Goal: Book appointment/travel/reservation

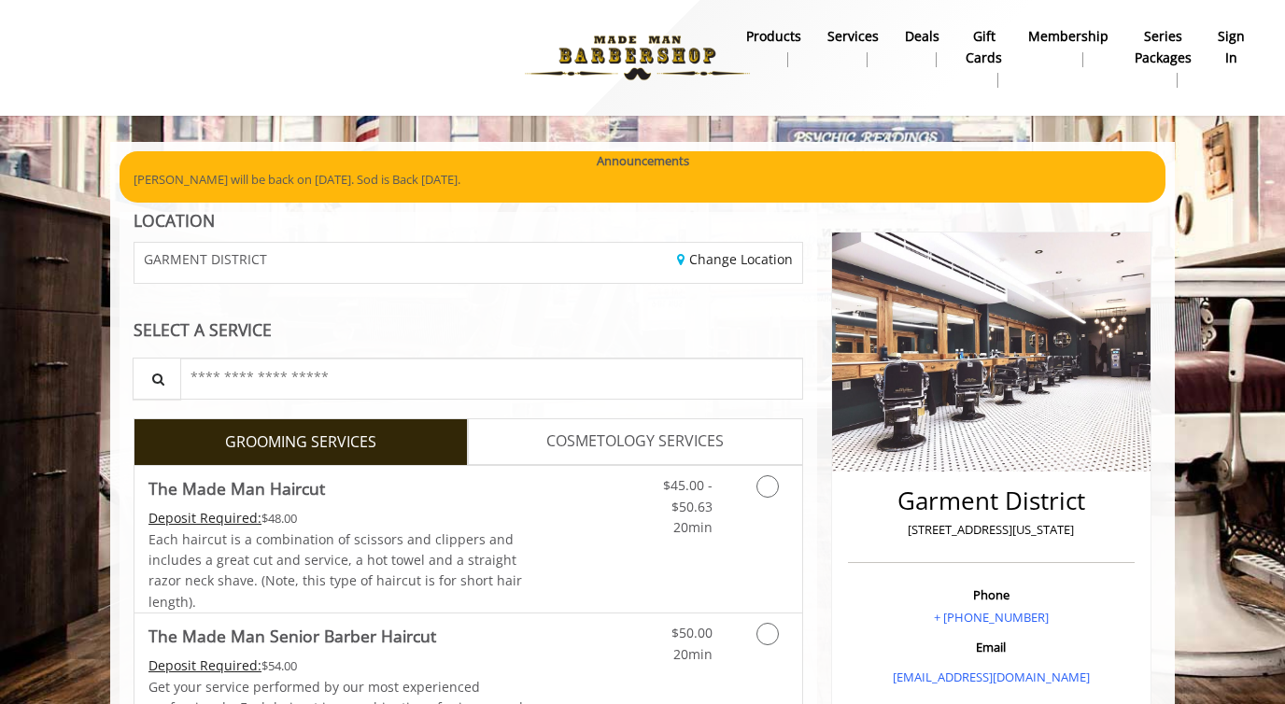
click at [650, 63] on img at bounding box center [637, 58] width 257 height 103
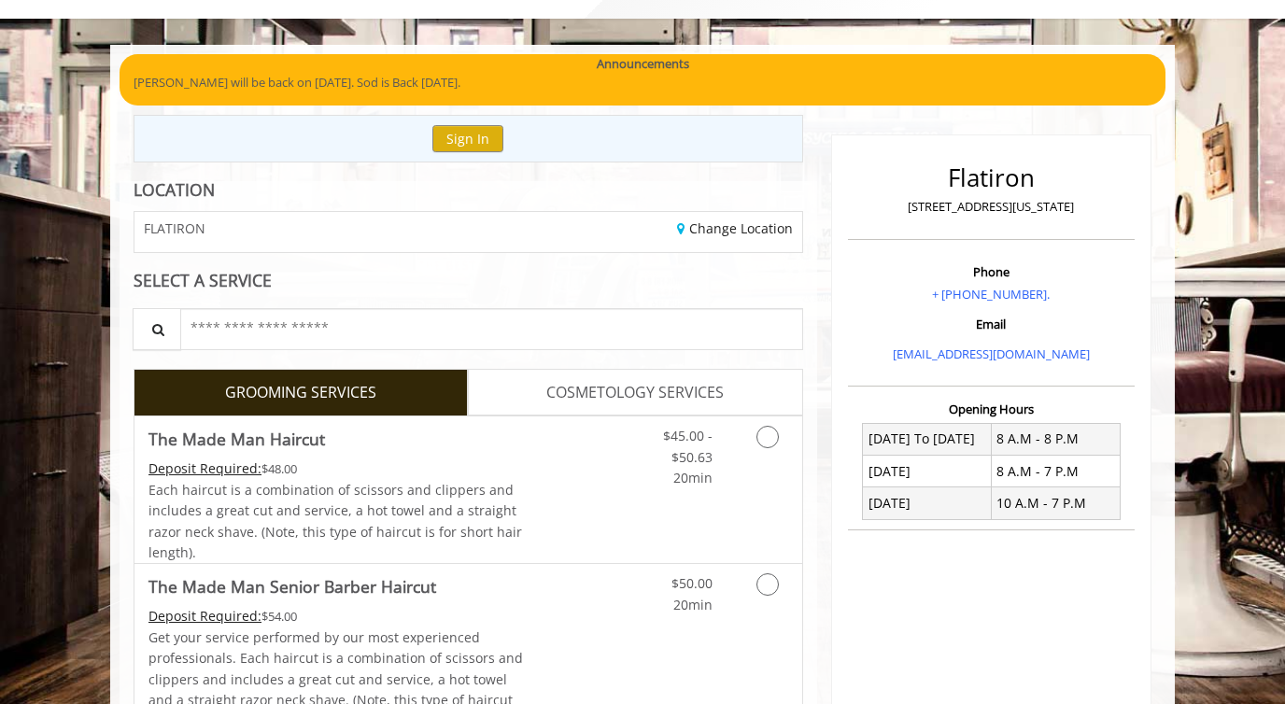
scroll to position [163, 0]
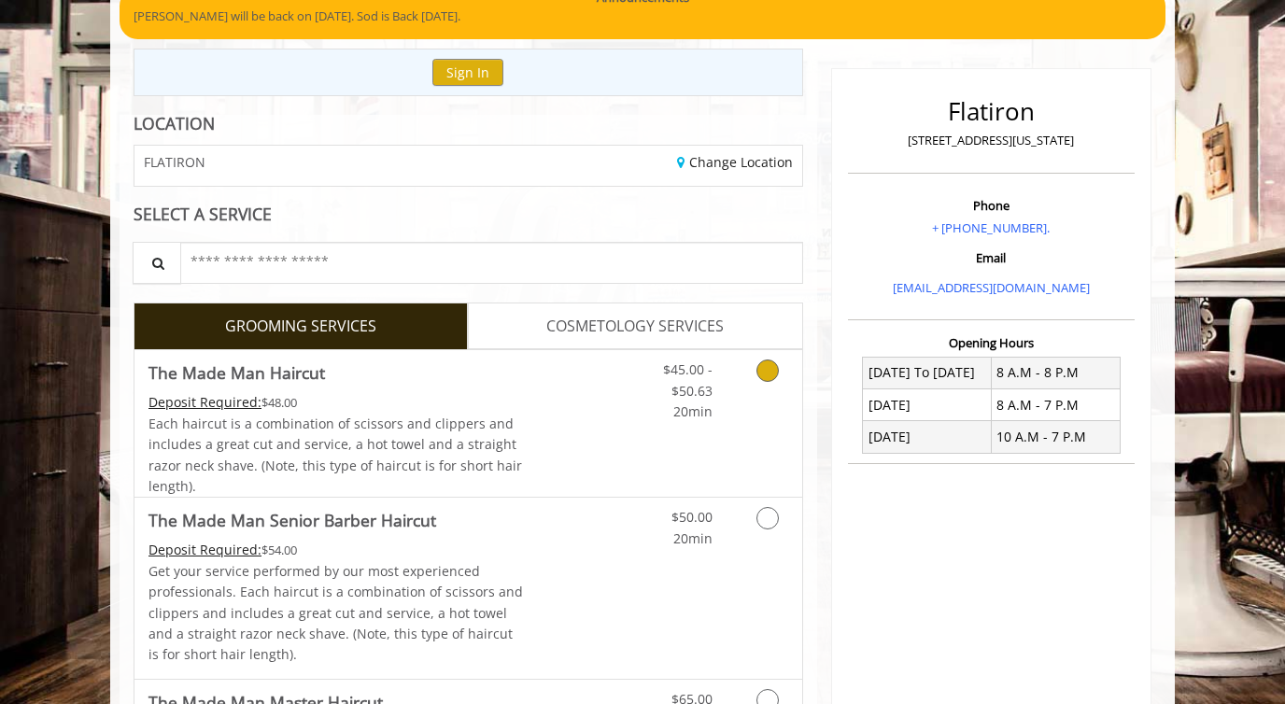
click at [763, 366] on icon "Grooming services" at bounding box center [767, 371] width 22 height 22
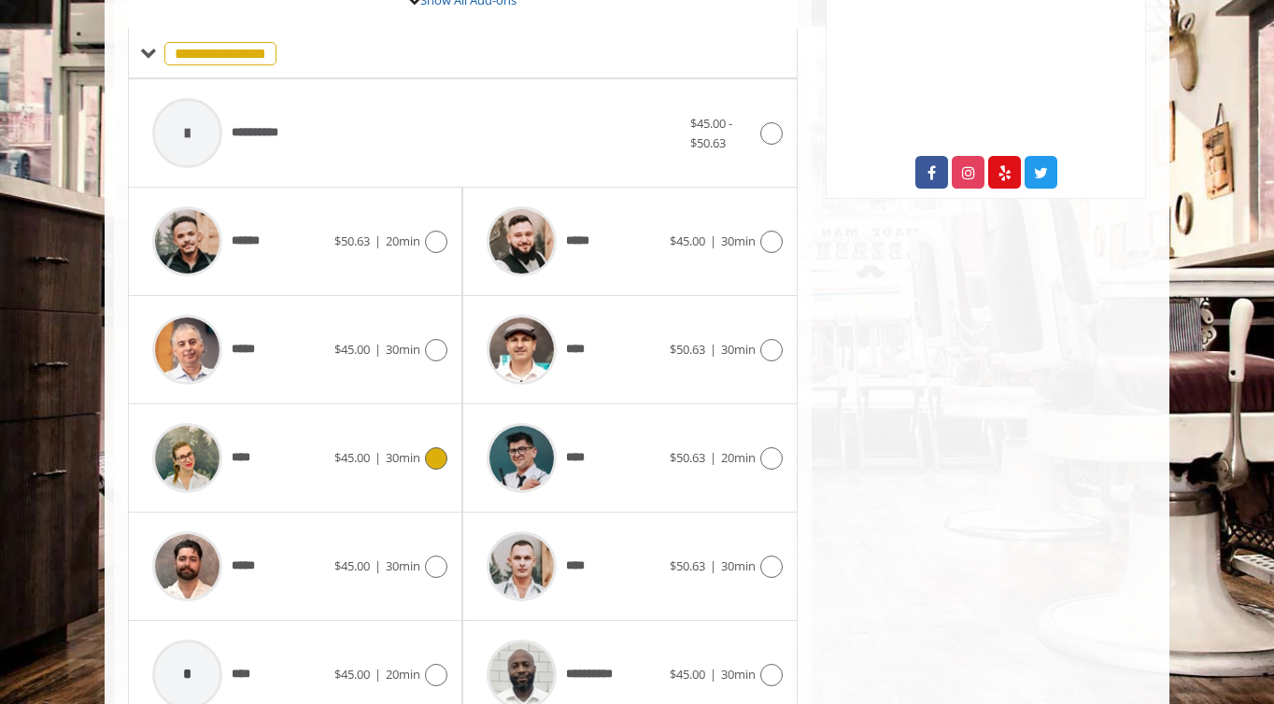
scroll to position [826, 0]
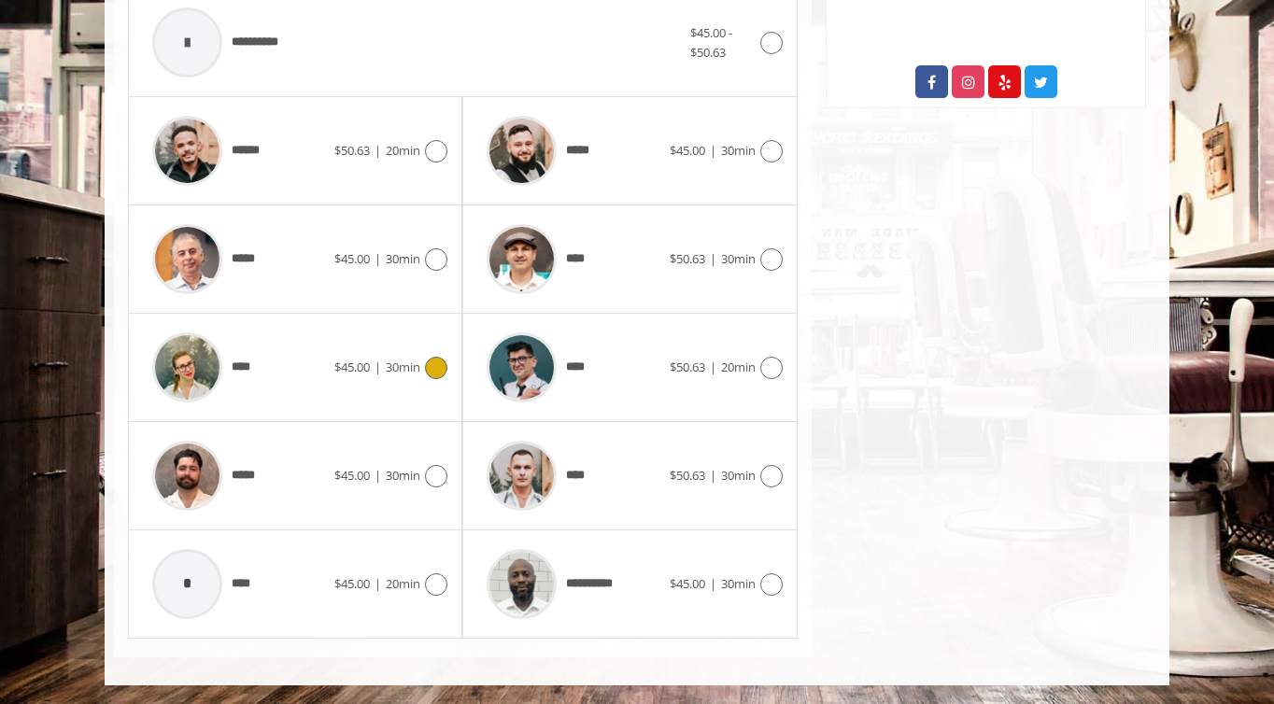
click at [275, 356] on div "****" at bounding box center [238, 367] width 191 height 89
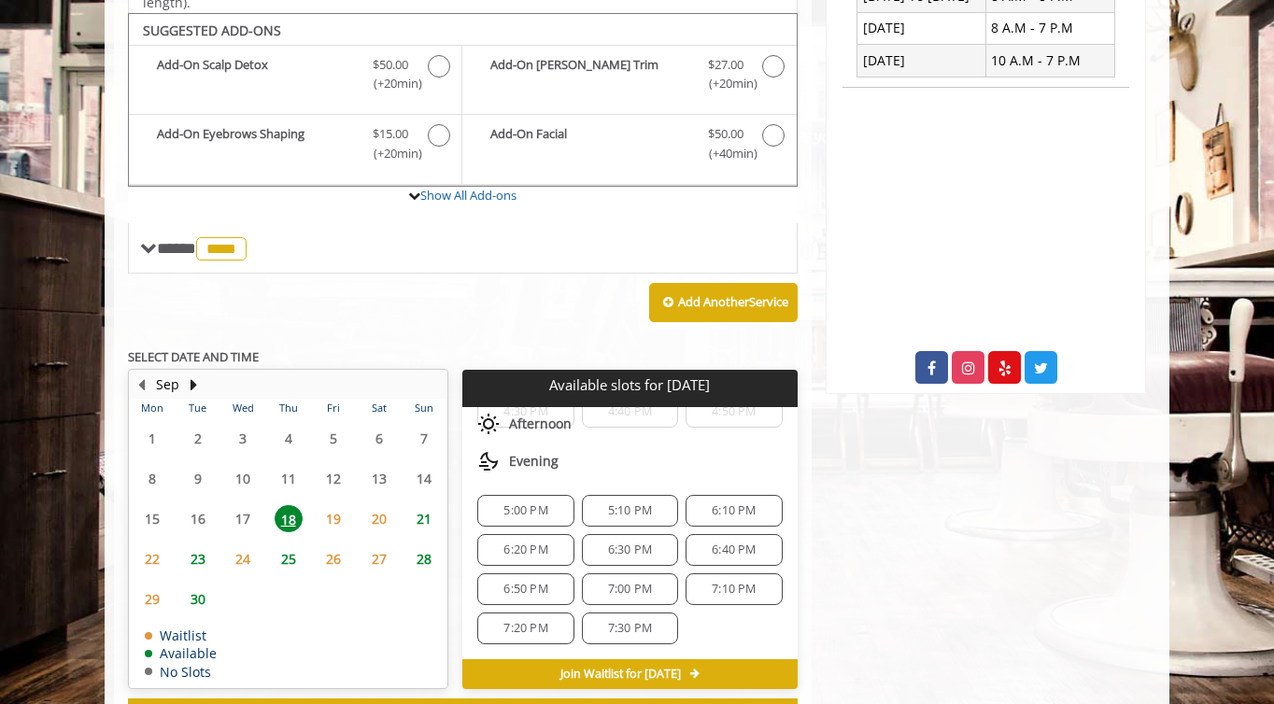
scroll to position [547, 0]
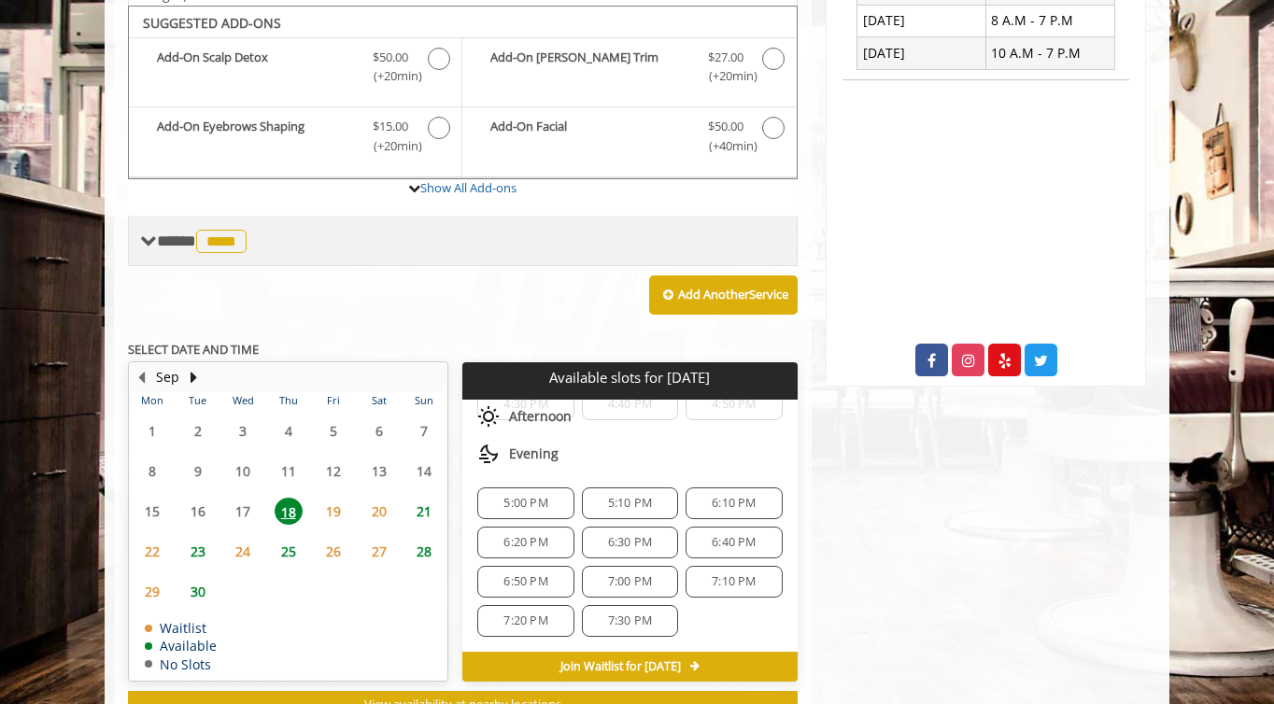
click at [238, 238] on span "****" at bounding box center [221, 241] width 50 height 23
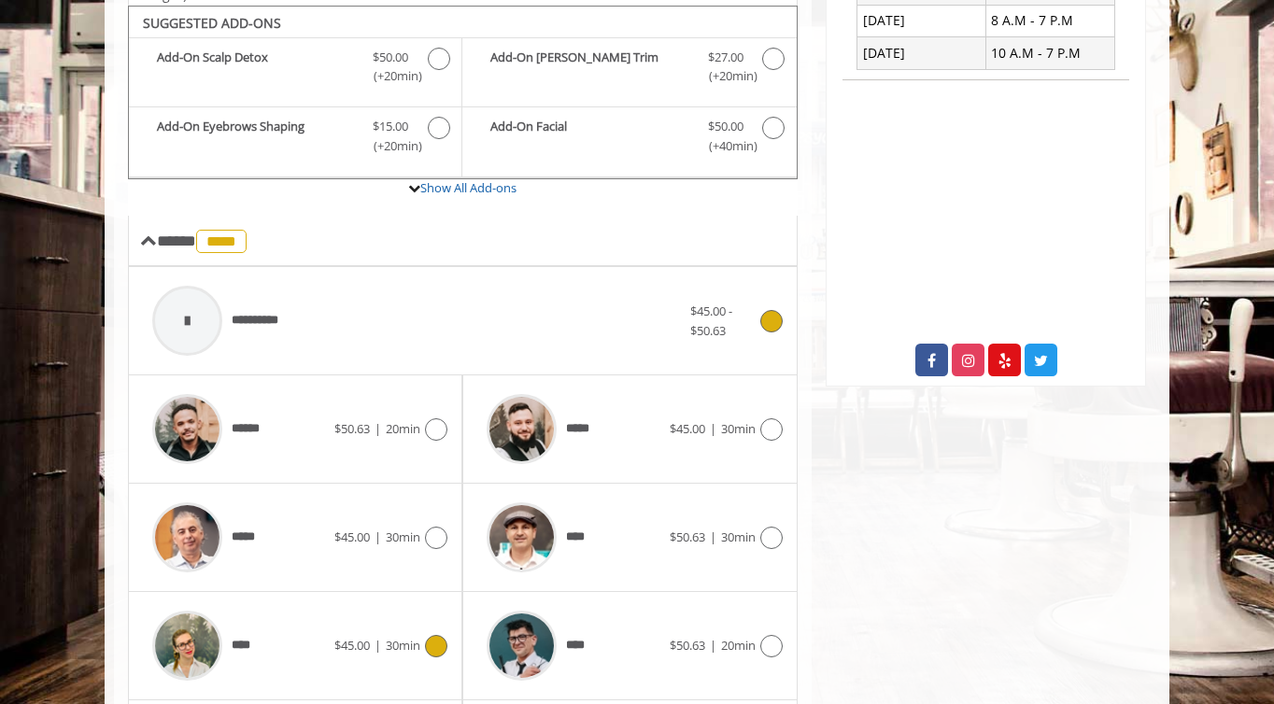
click at [774, 320] on icon at bounding box center [771, 321] width 22 height 22
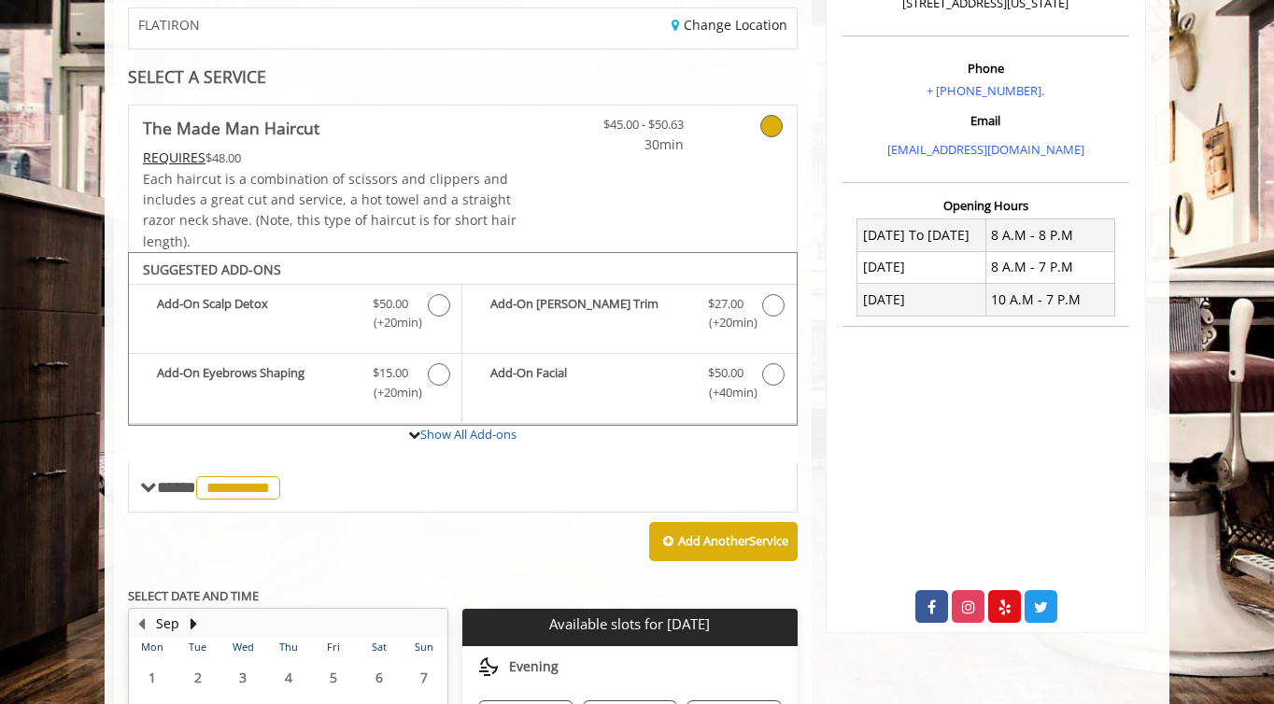
scroll to position [0, 0]
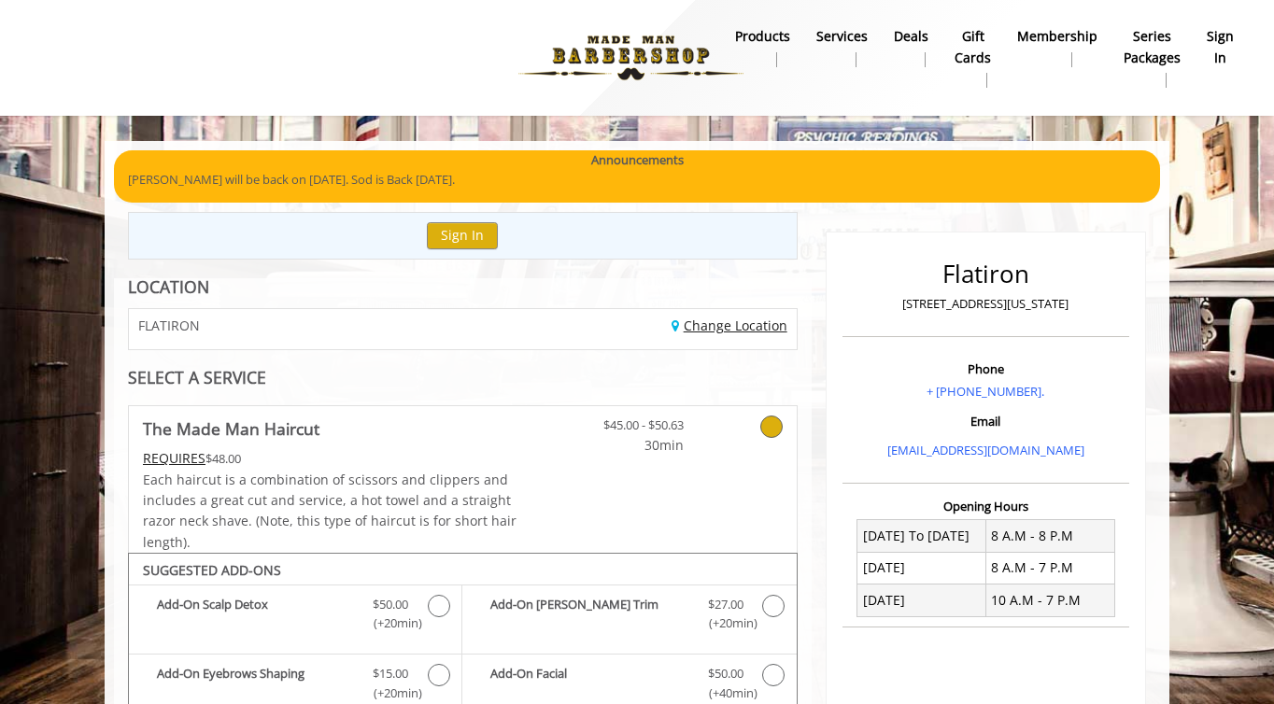
click at [696, 321] on link "Change Location" at bounding box center [729, 326] width 116 height 18
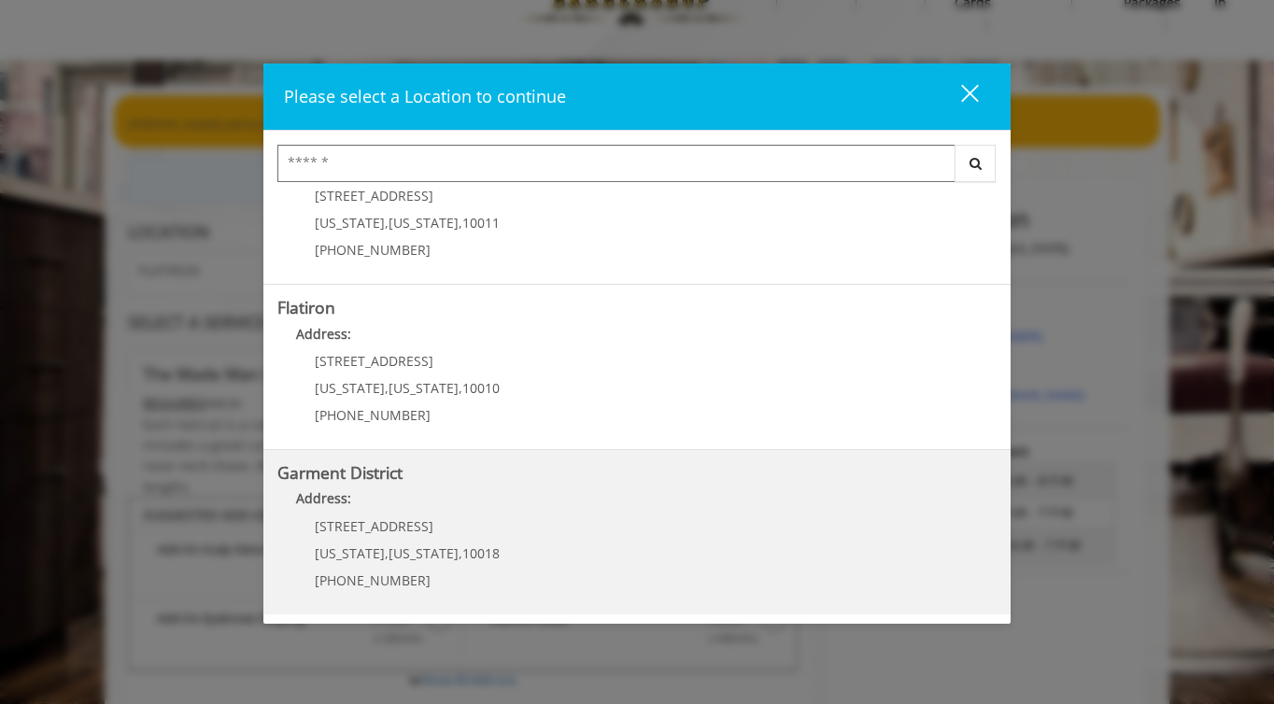
scroll to position [68, 0]
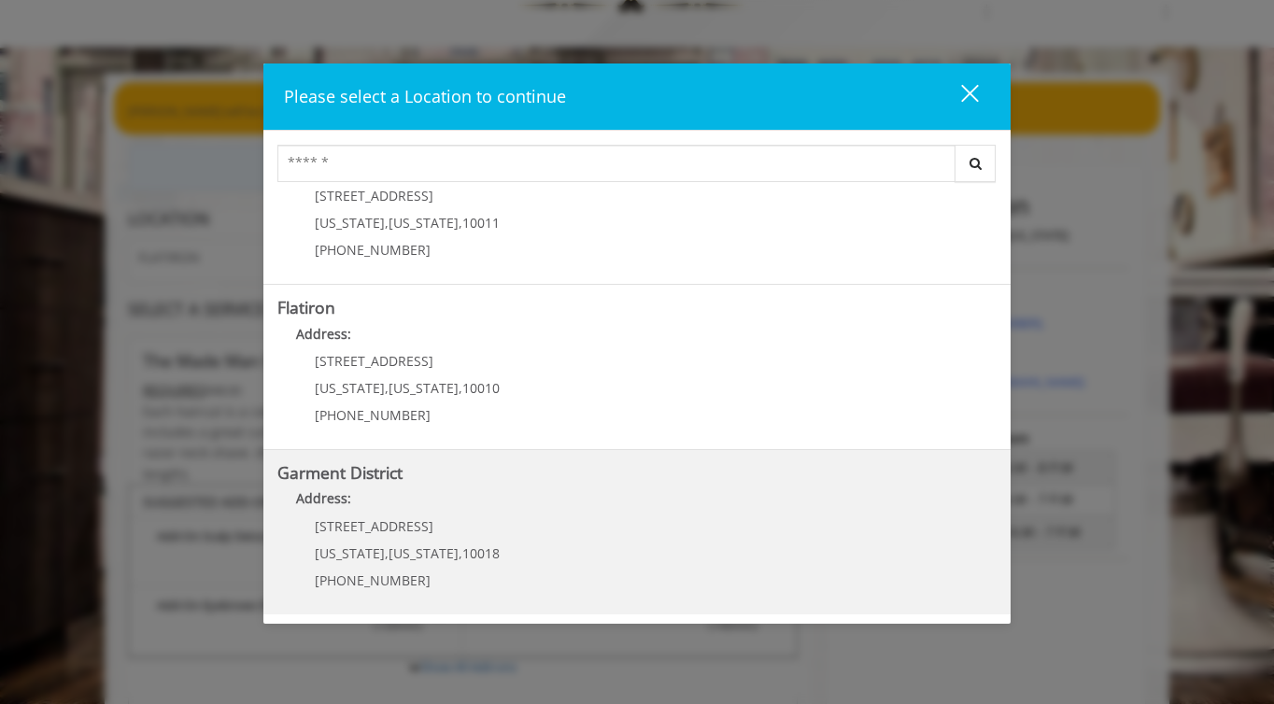
click at [532, 480] on h5 "Garment District" at bounding box center [636, 473] width 719 height 18
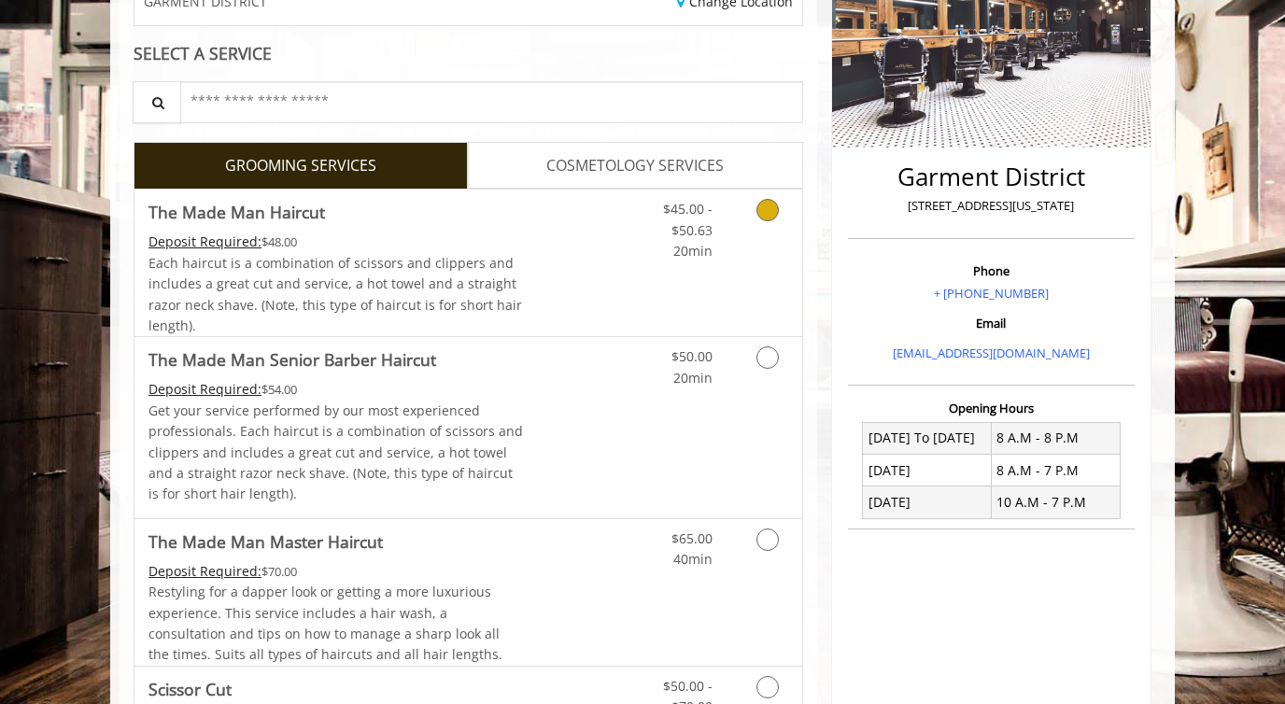
click at [733, 209] on div "Grooming services" at bounding box center [765, 226] width 76 height 72
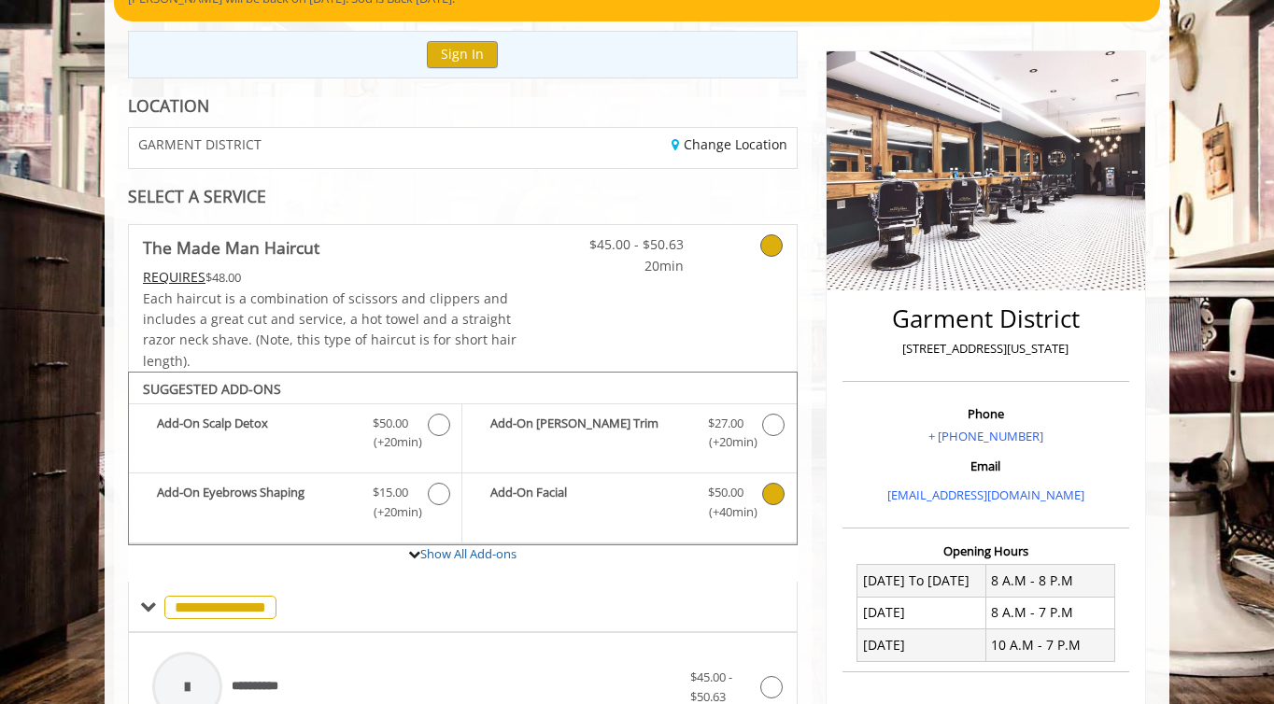
scroll to position [202, 0]
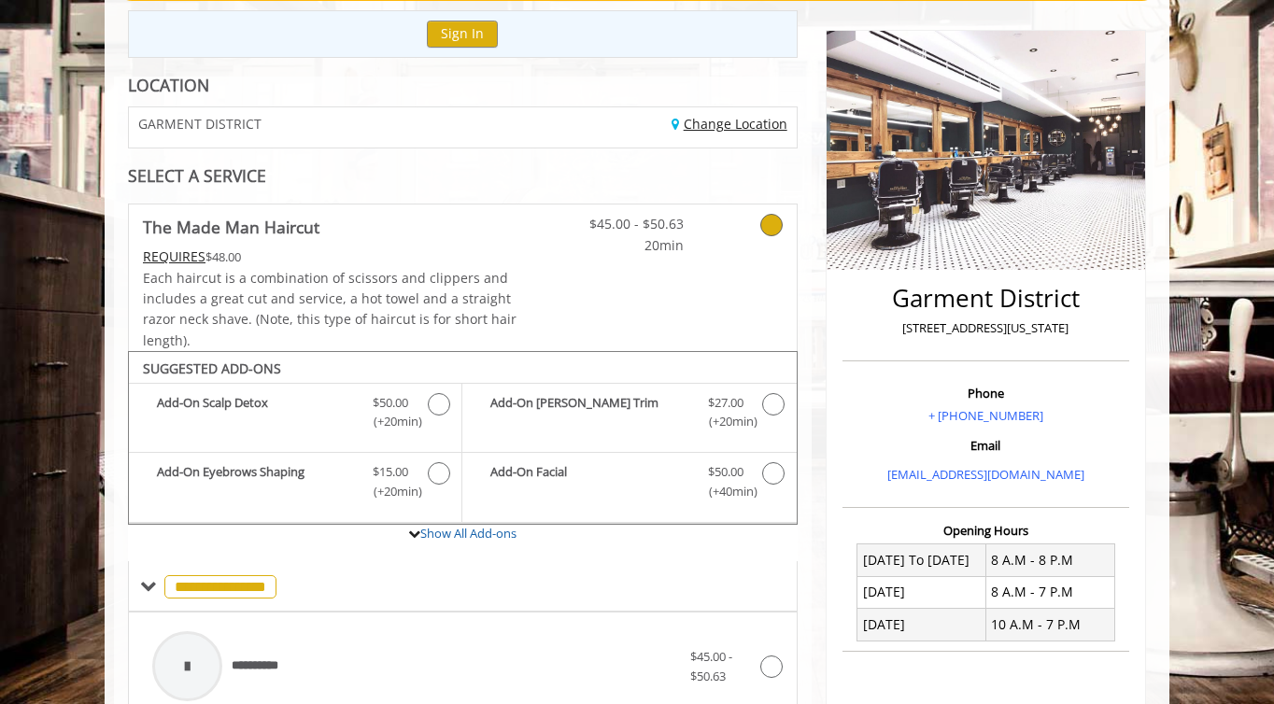
click at [729, 120] on link "Change Location" at bounding box center [729, 124] width 116 height 18
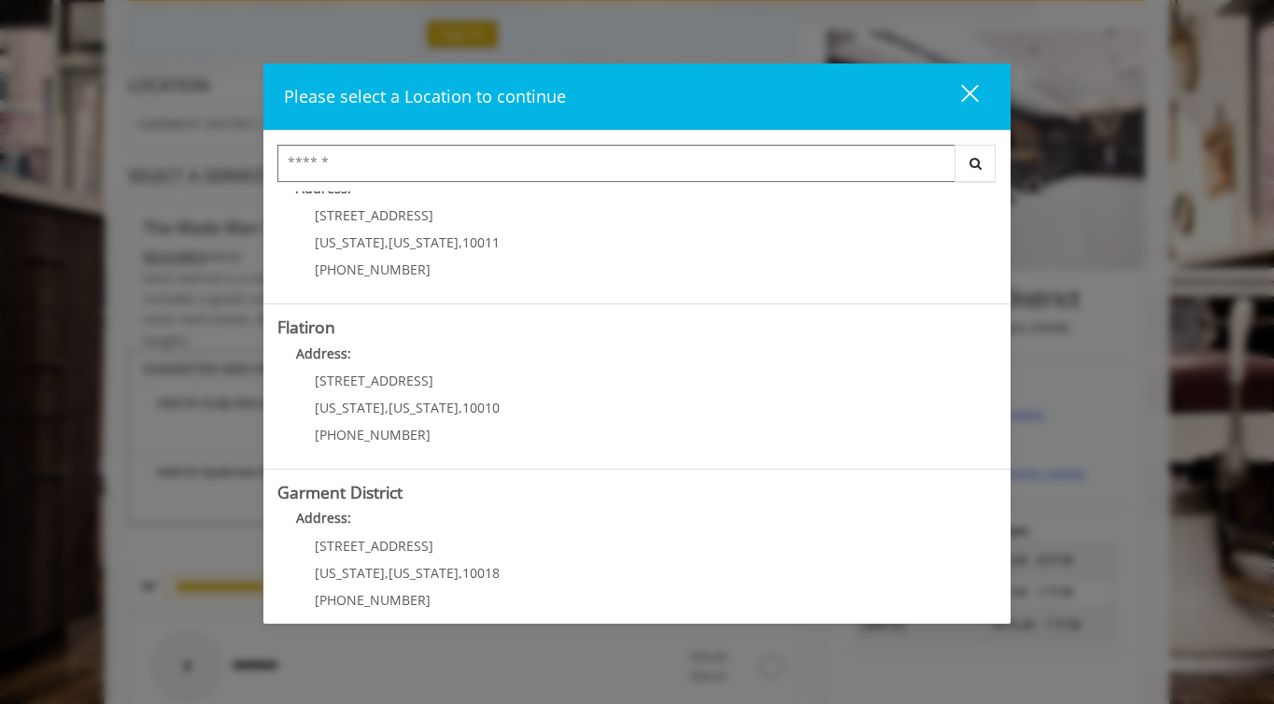
scroll to position [387, 0]
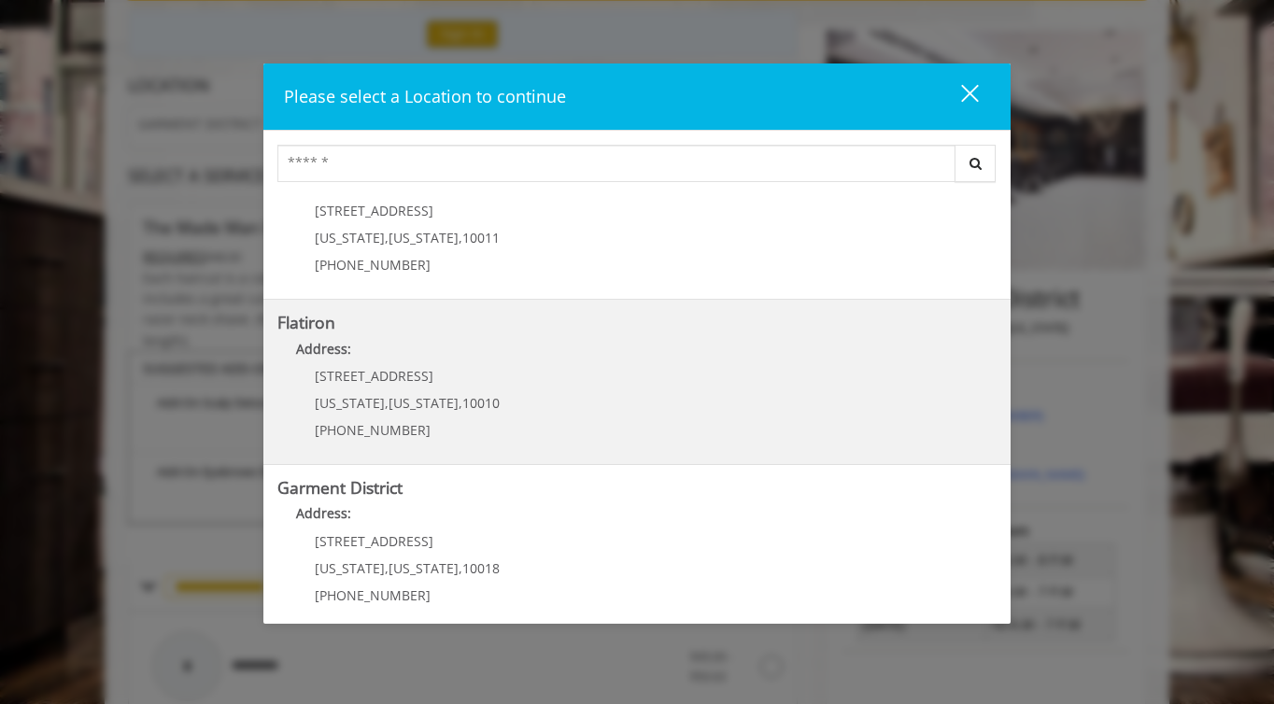
click at [568, 360] on "Address:" at bounding box center [636, 354] width 719 height 30
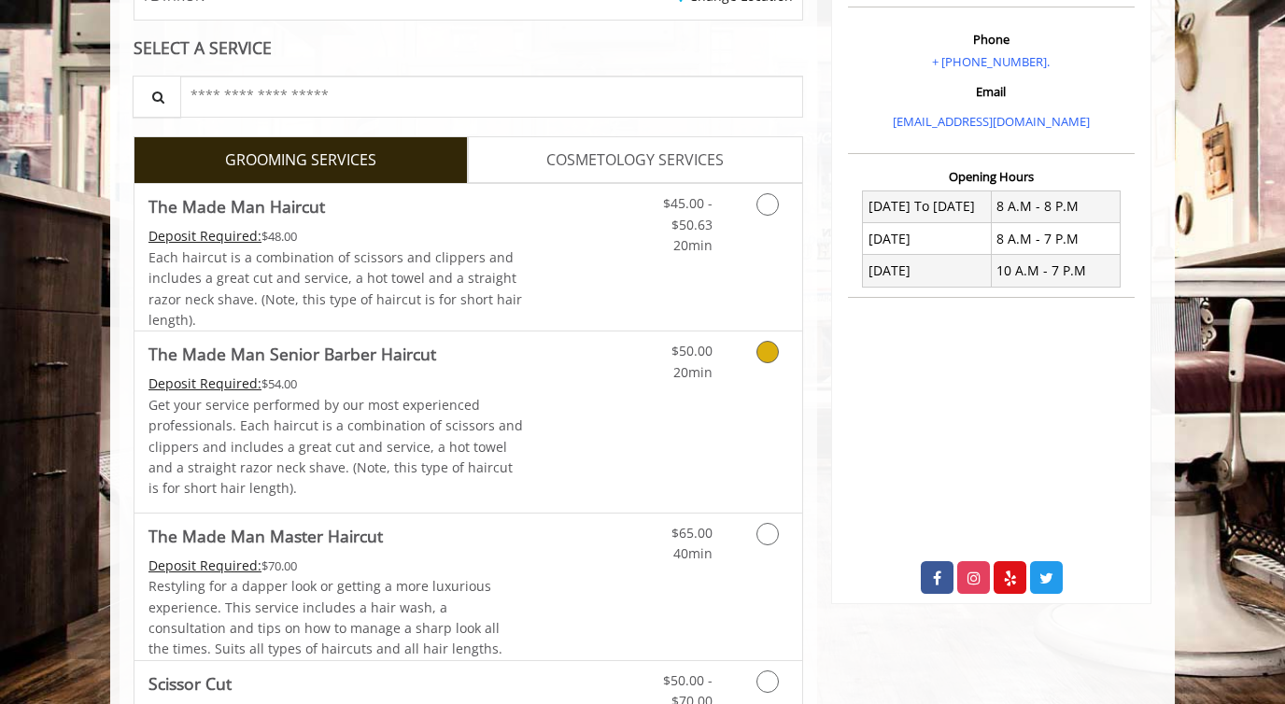
scroll to position [328, 0]
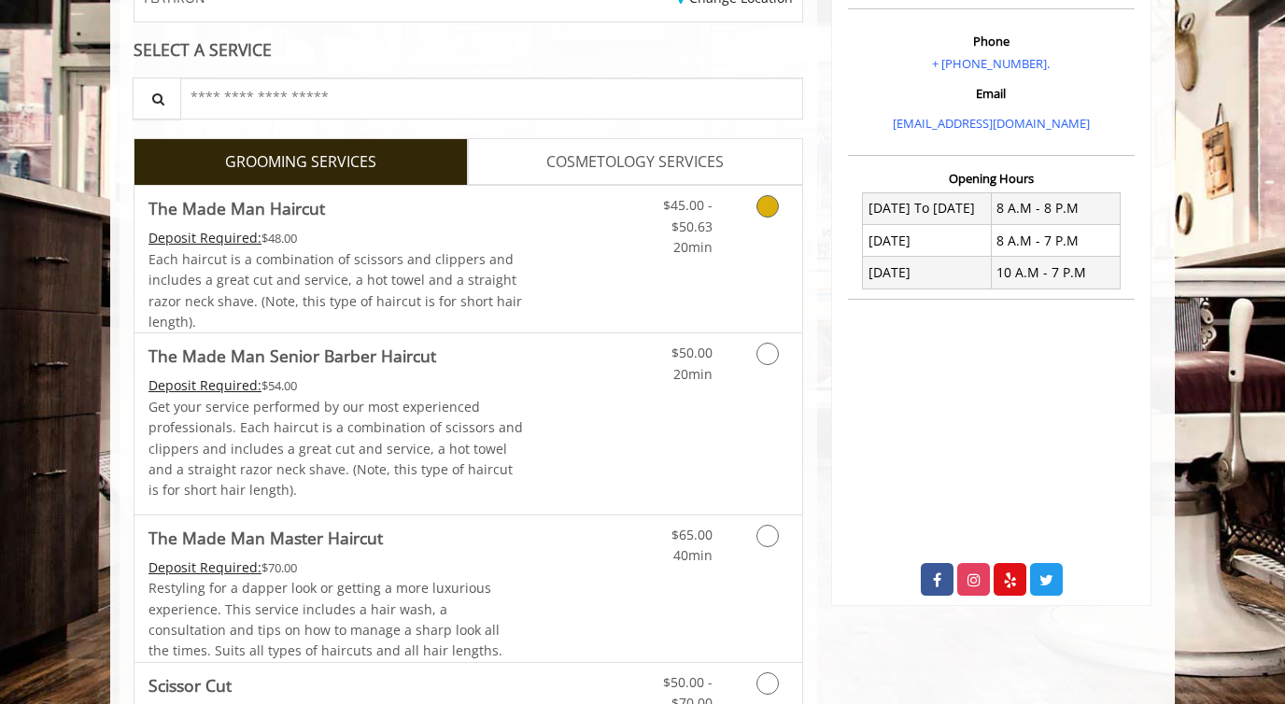
click at [756, 214] on link "Grooming services" at bounding box center [765, 222] width 48 height 72
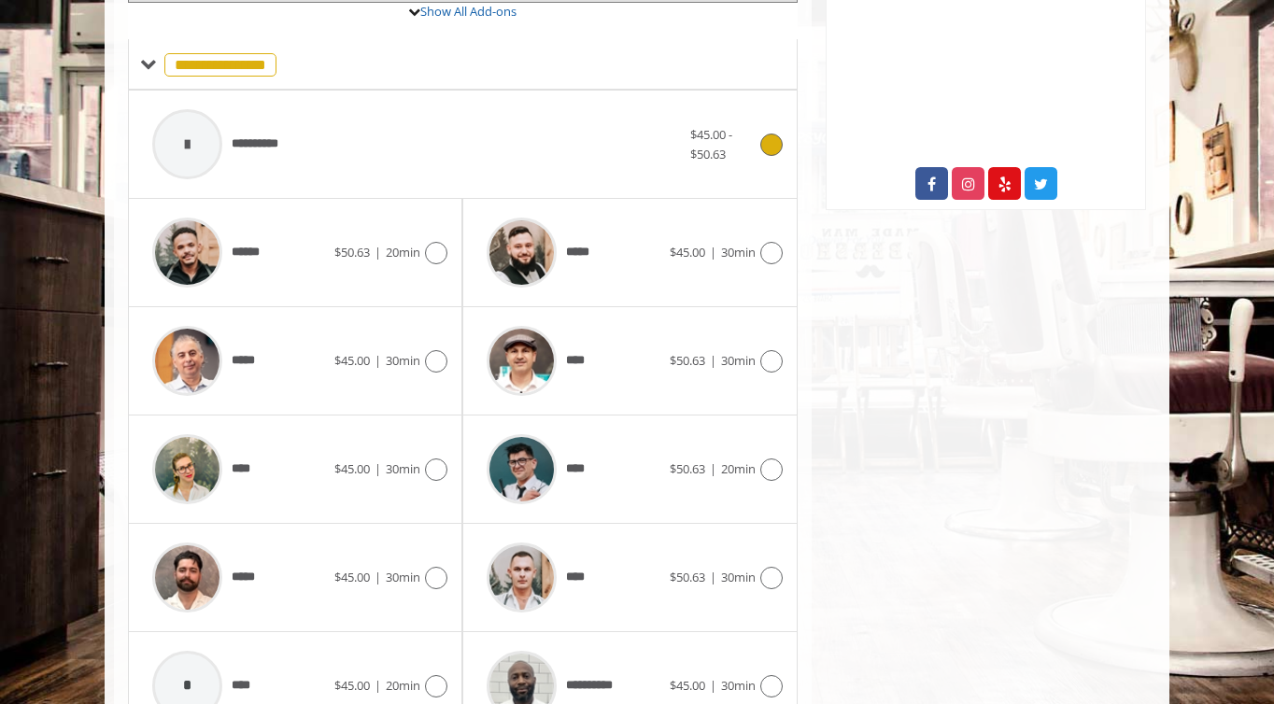
scroll to position [728, 0]
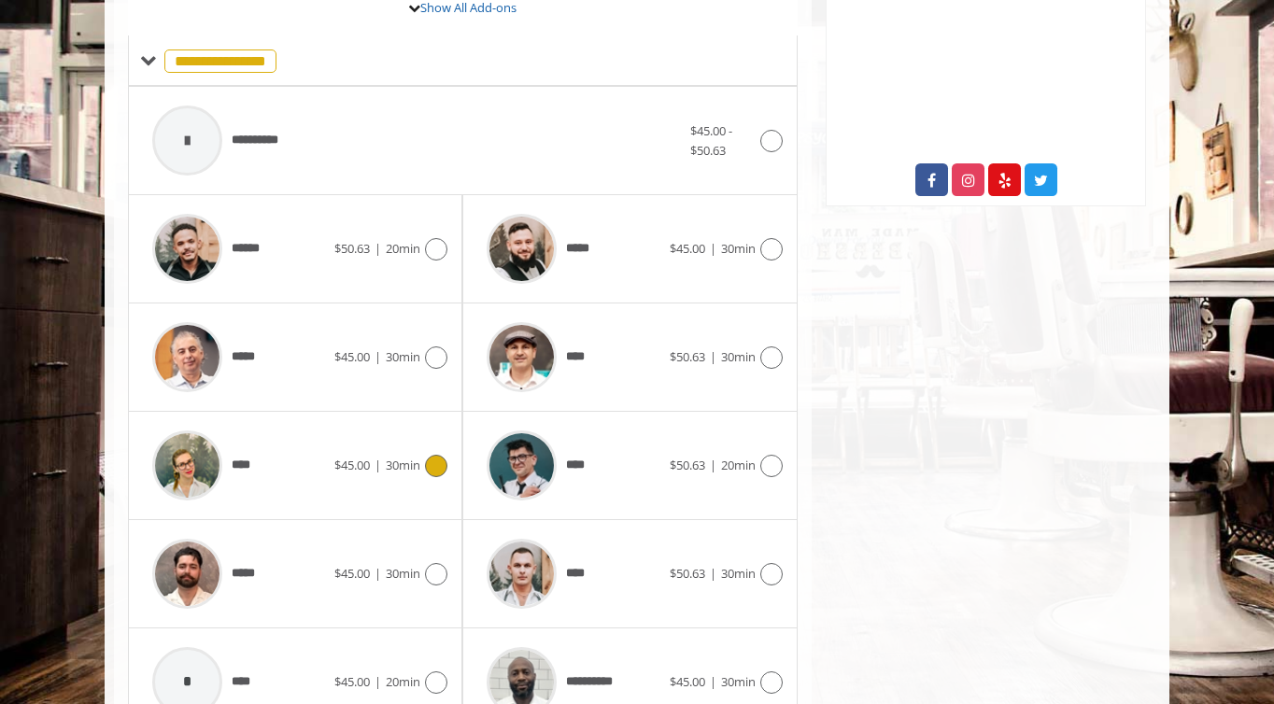
click at [431, 453] on div "**** $45.00 | 30min" at bounding box center [295, 465] width 304 height 89
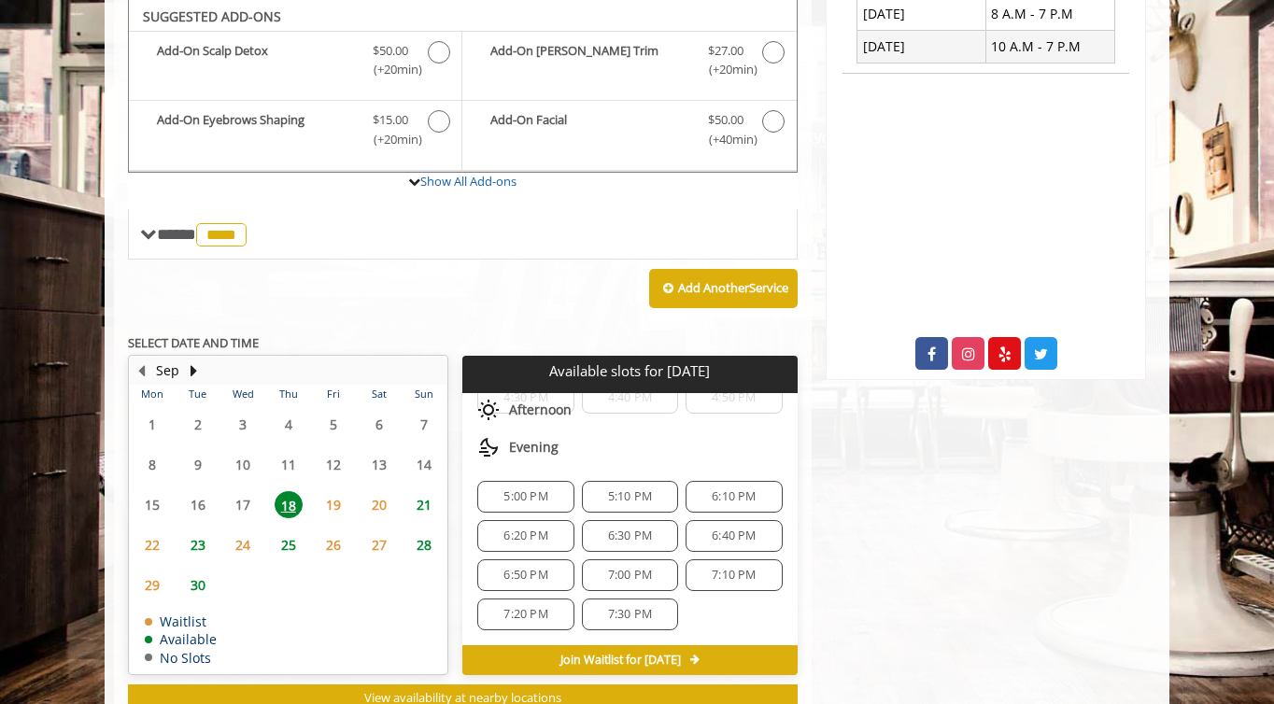
scroll to position [571, 0]
